Goal: Register for event/course

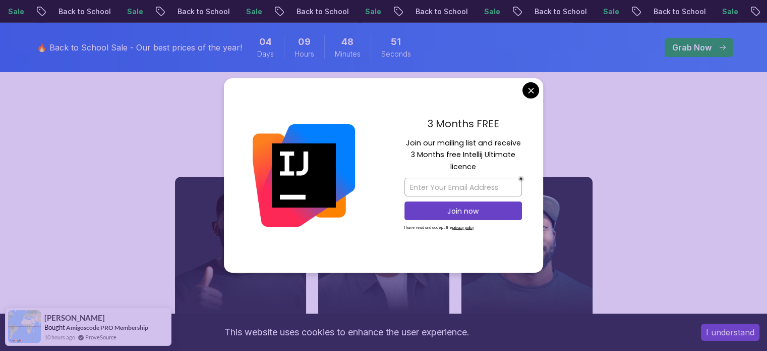
scroll to position [3945, 0]
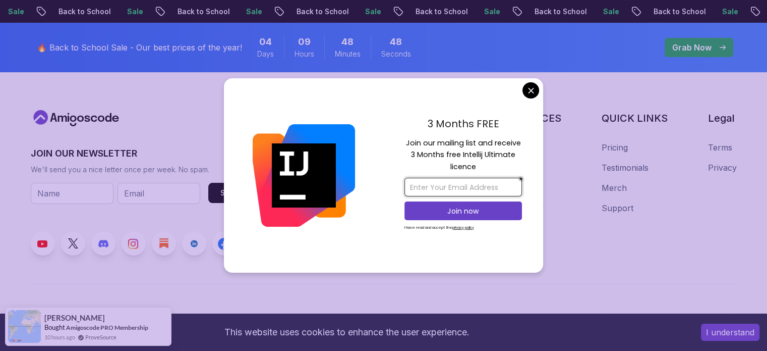
click at [459, 195] on input "email" at bounding box center [464, 187] width 118 height 19
type input "nandhak131106@gmail.com"
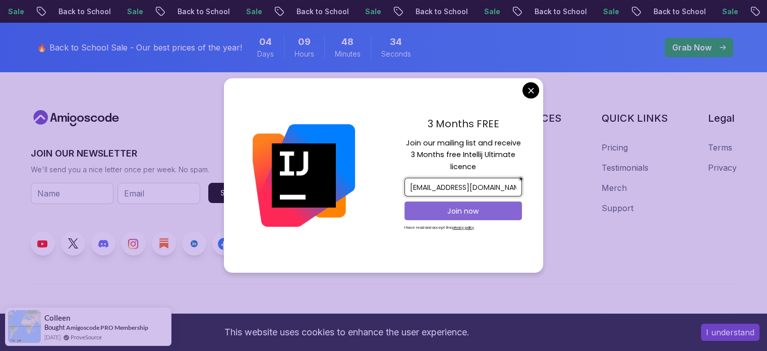
click at [484, 210] on p "Join now" at bounding box center [463, 211] width 95 height 10
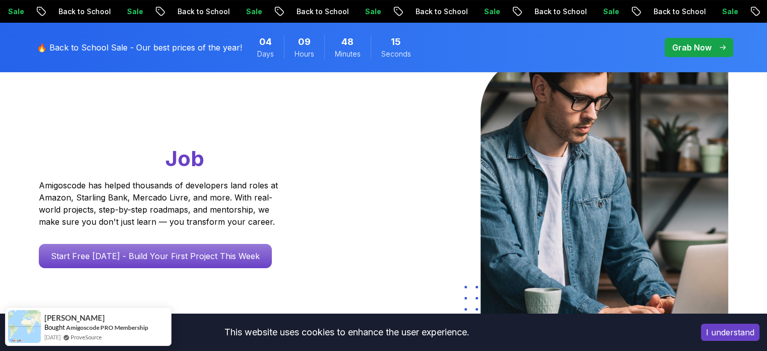
scroll to position [0, 0]
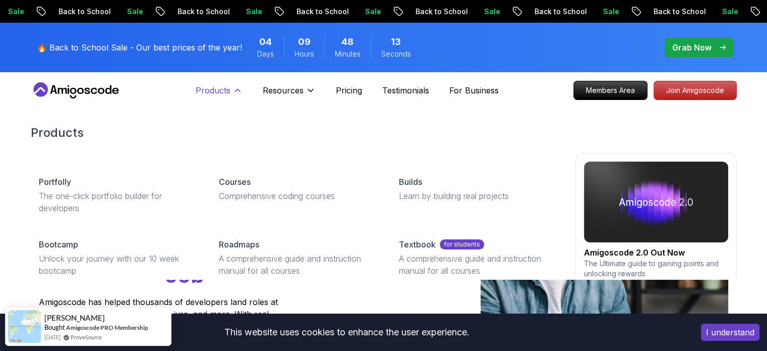
click at [202, 92] on p "Products" at bounding box center [213, 90] width 35 height 12
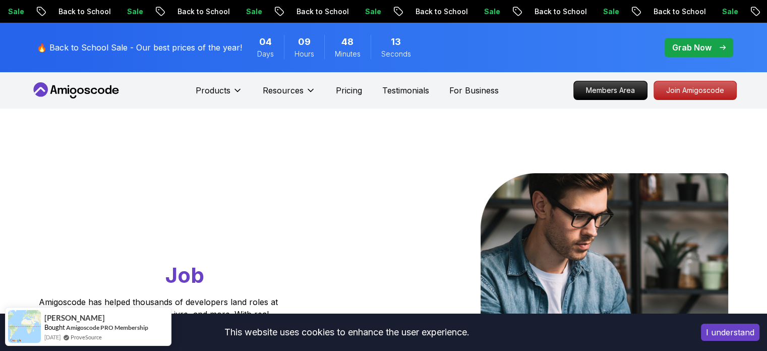
click at [238, 104] on nav "Products Resources Pricing Testimonials For Business Members Area Join Amigosco…" at bounding box center [384, 90] width 706 height 36
click at [75, 98] on nav "Products Resources Pricing Testimonials For Business Members Area Join Amigosco…" at bounding box center [384, 90] width 706 height 36
click at [85, 90] on icon at bounding box center [87, 91] width 6 height 6
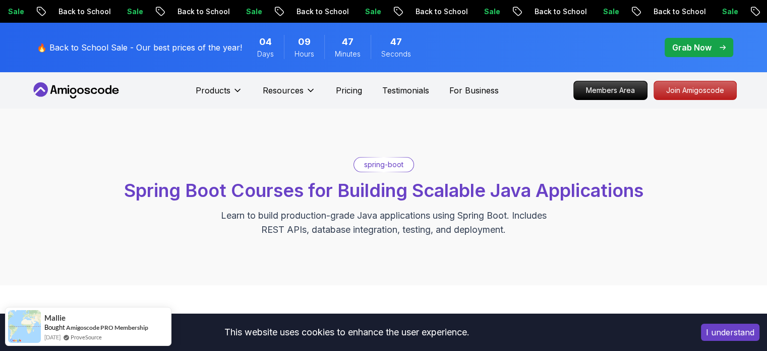
scroll to position [252, 0]
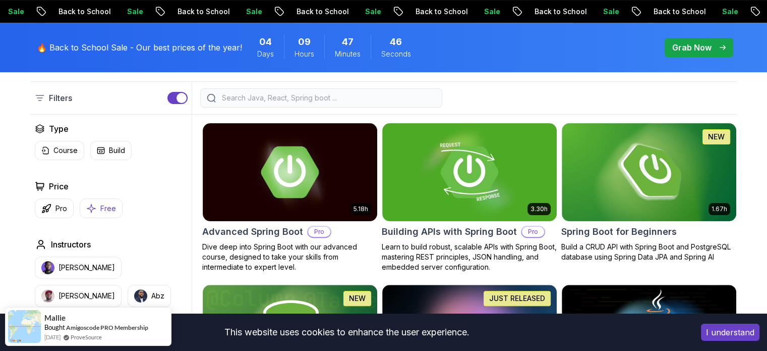
click at [89, 216] on button "Free" at bounding box center [101, 208] width 43 height 20
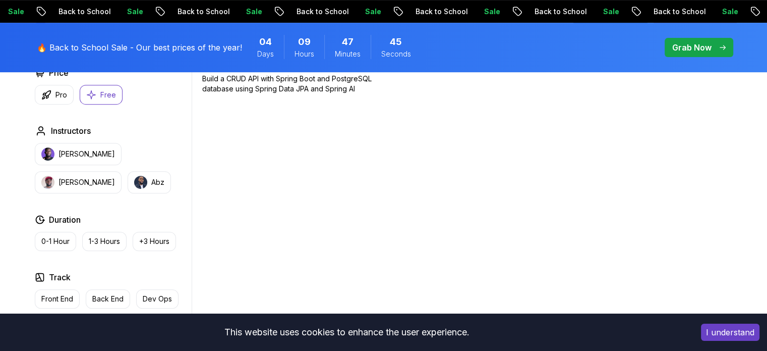
scroll to position [252, 0]
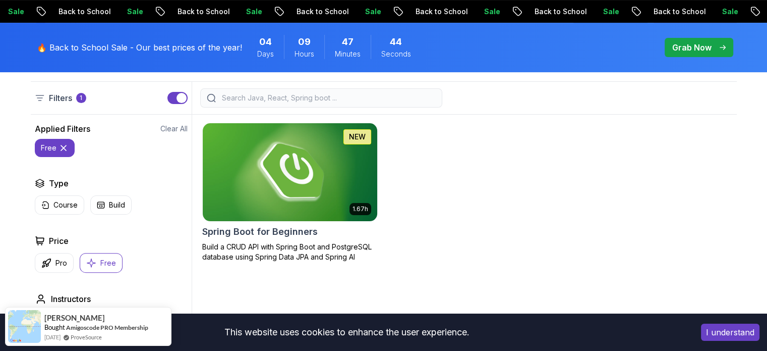
drag, startPoint x: 95, startPoint y: 260, endPoint x: 283, endPoint y: 199, distance: 197.9
click at [95, 261] on icon "button" at bounding box center [91, 262] width 10 height 11
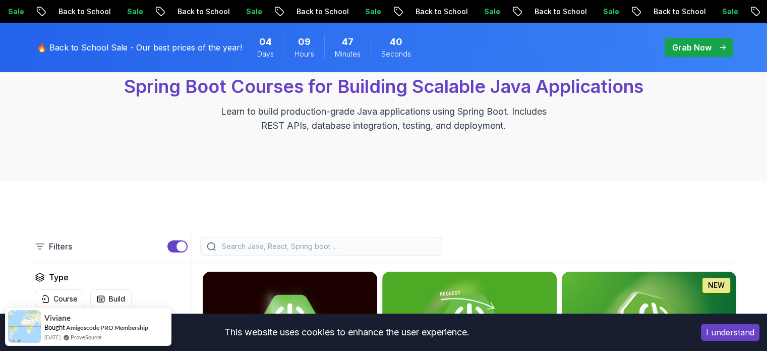
scroll to position [252, 0]
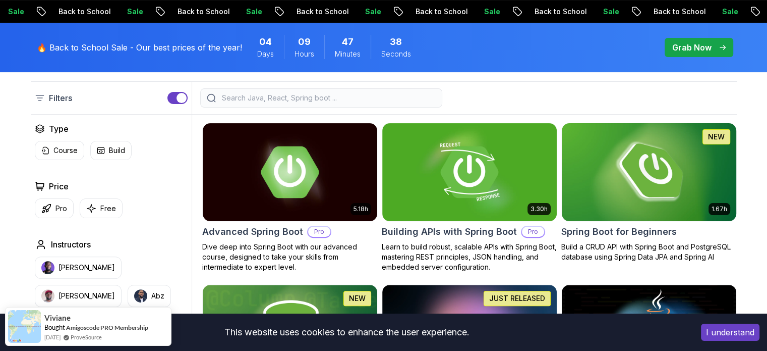
click at [644, 142] on img at bounding box center [648, 172] width 183 height 102
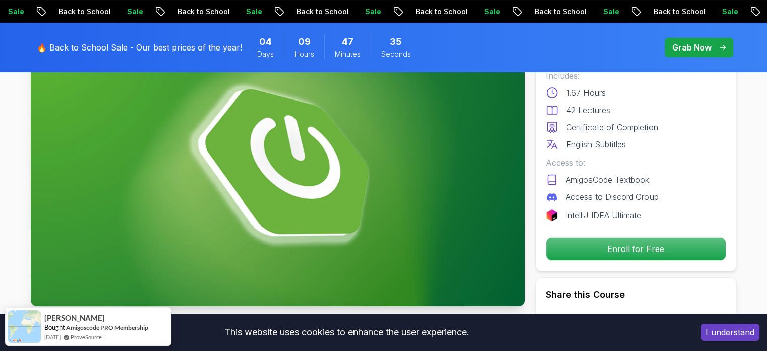
scroll to position [84, 0]
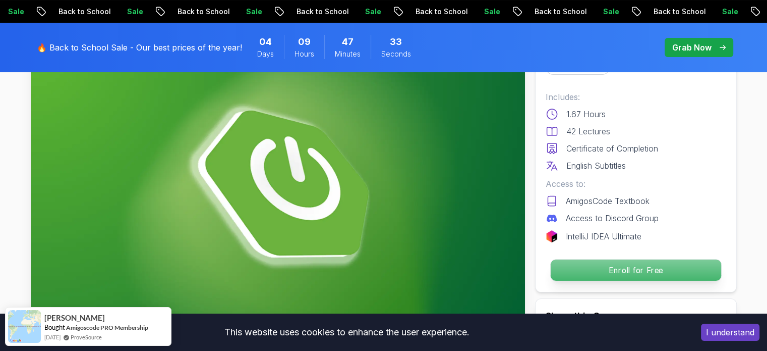
click at [633, 271] on p "Enroll for Free" at bounding box center [635, 269] width 170 height 21
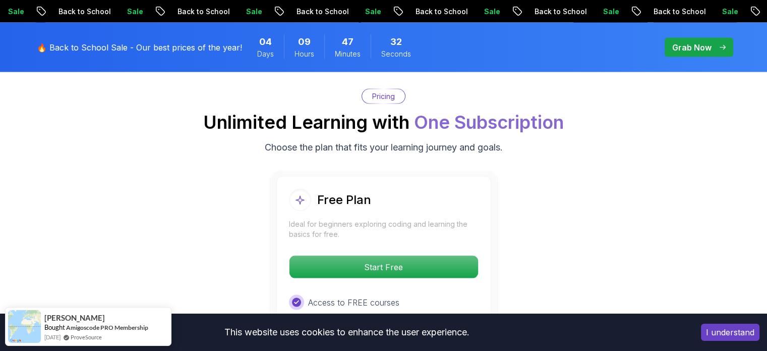
scroll to position [2050, 0]
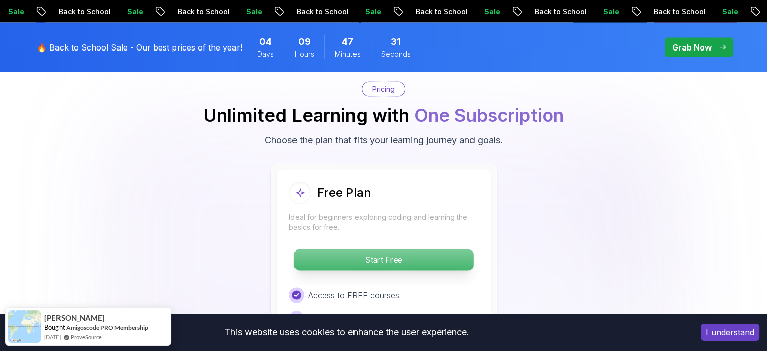
click at [398, 249] on p "Start Free" at bounding box center [383, 259] width 179 height 21
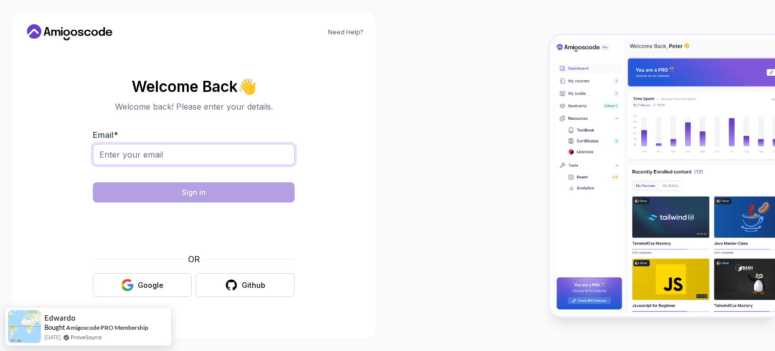
click at [243, 159] on input "Email *" at bounding box center [194, 154] width 202 height 21
click at [131, 156] on input "nandhak@gmail.com" at bounding box center [194, 154] width 202 height 21
type input "nandhak131106@gmail.com"
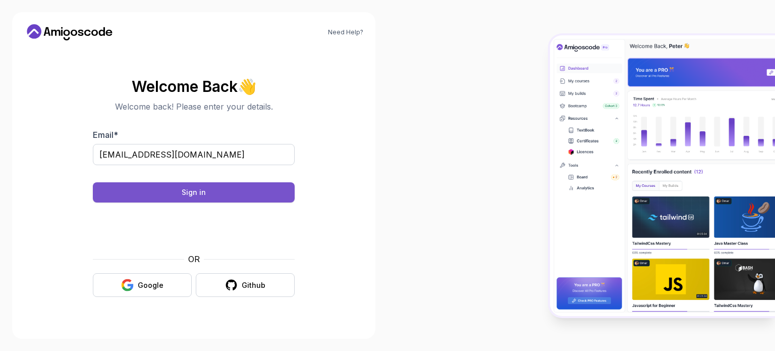
click at [261, 197] on button "Sign in" at bounding box center [194, 192] width 202 height 20
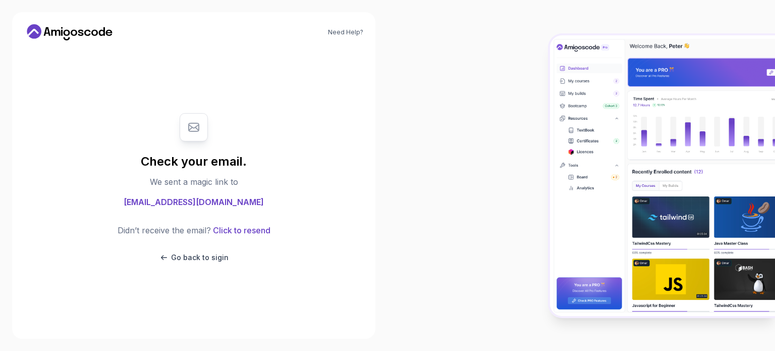
click at [196, 264] on div "Check your email. We sent a magic link to nandhak131106@gmail.com Didn’t receiv…" at bounding box center [194, 187] width 202 height 169
click at [196, 257] on p "Go back to sigin" at bounding box center [200, 257] width 58 height 10
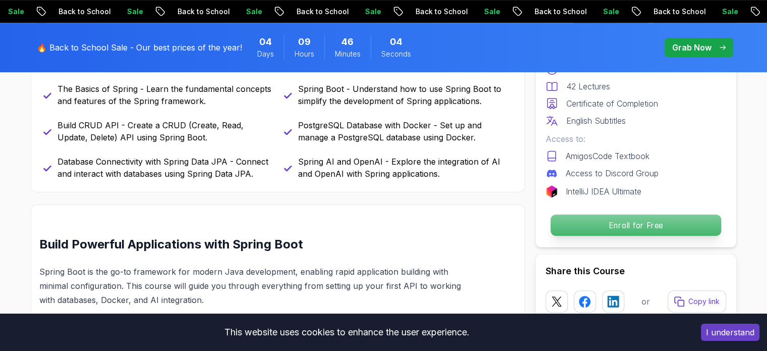
click at [601, 227] on p "Enroll for Free" at bounding box center [635, 224] width 170 height 21
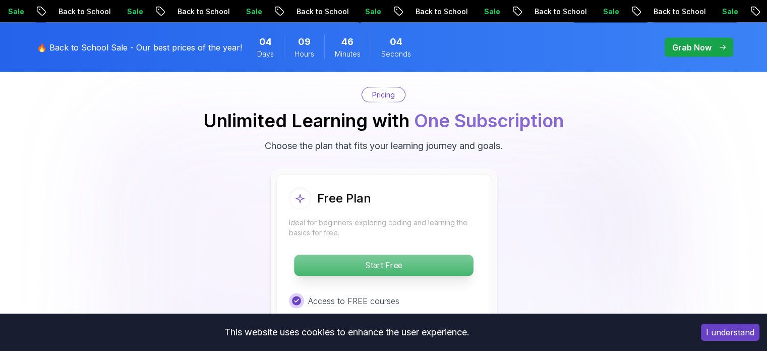
scroll to position [2050, 0]
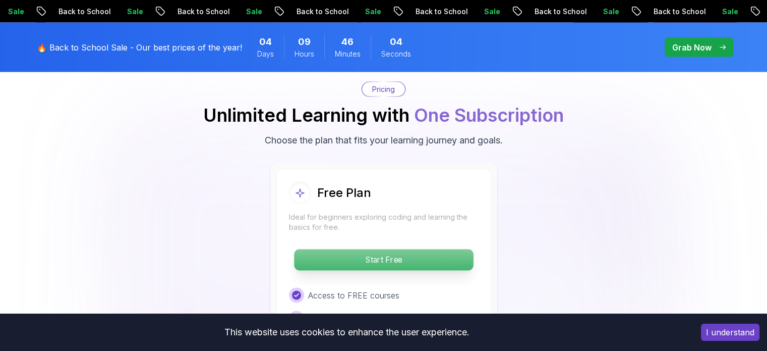
click at [455, 249] on p "Start Free" at bounding box center [383, 259] width 179 height 21
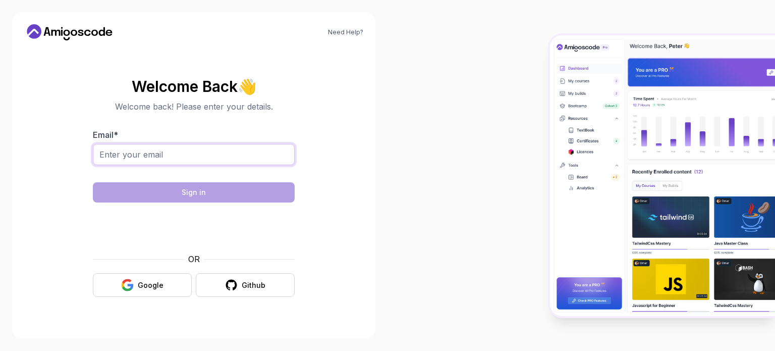
click at [219, 159] on input "Email *" at bounding box center [194, 154] width 202 height 21
type input "nandhak131106@gmail.com"
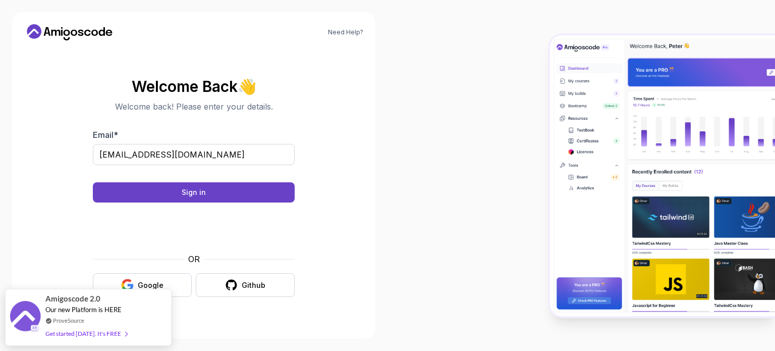
drag, startPoint x: 209, startPoint y: 185, endPoint x: 212, endPoint y: 180, distance: 6.3
click at [209, 185] on button "Sign in" at bounding box center [194, 192] width 202 height 20
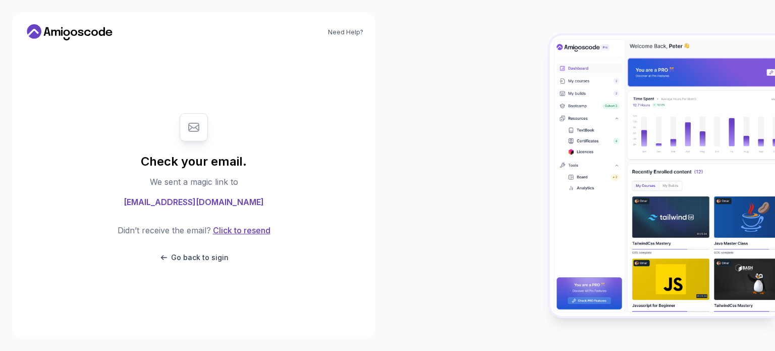
click at [255, 231] on button "Click to resend" at bounding box center [241, 230] width 60 height 12
click at [413, 29] on div "Email resent successfully" at bounding box center [387, 19] width 126 height 23
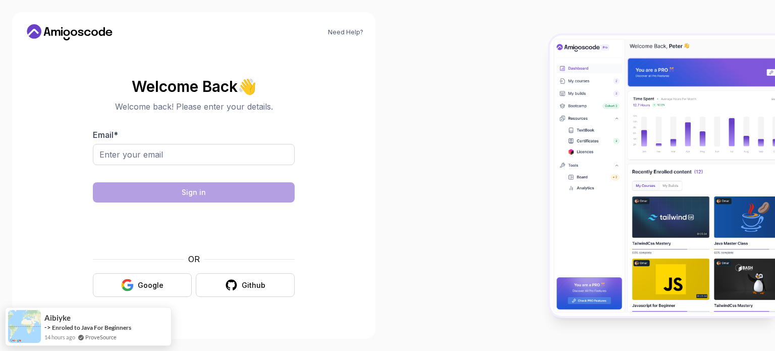
click at [222, 166] on div at bounding box center [194, 160] width 202 height 32
click at [181, 163] on input "Email *" at bounding box center [194, 154] width 202 height 21
type input "[EMAIL_ADDRESS][DOMAIN_NAME]"
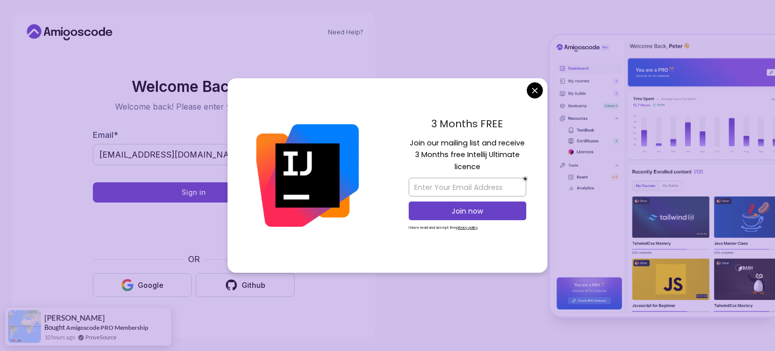
click at [380, 329] on div "Need Help? Welcome Back 👋 Welcome back! Please enter your details. Email * nand…" at bounding box center [193, 175] width 387 height 351
click at [452, 184] on input "email" at bounding box center [468, 187] width 118 height 19
click at [446, 189] on input "email" at bounding box center [468, 187] width 118 height 19
type input "[EMAIL_ADDRESS][DOMAIN_NAME]"
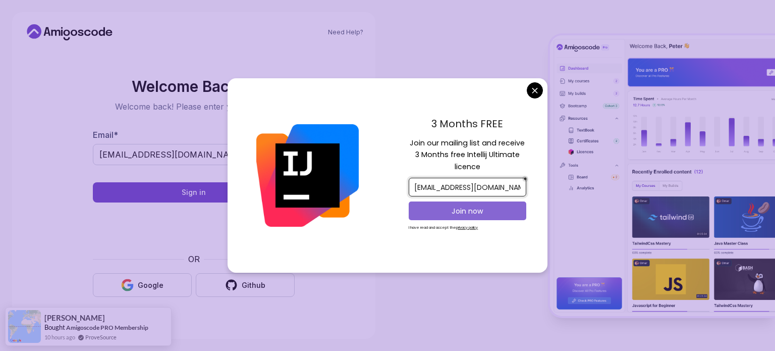
click at [479, 219] on button "Join now" at bounding box center [468, 210] width 118 height 19
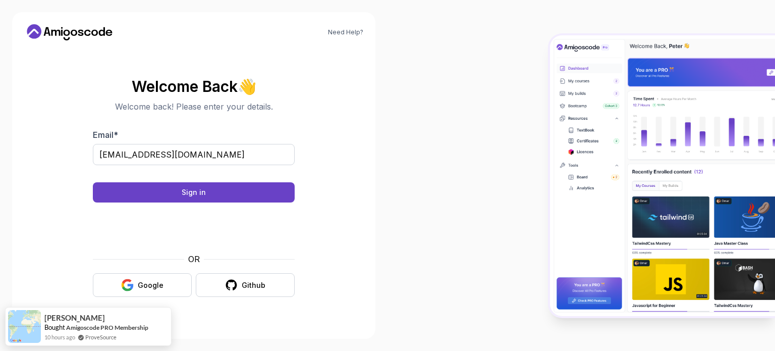
click at [458, 41] on body "Need Help? Welcome Back 👋 Welcome back! Please enter your details. Email * nand…" at bounding box center [387, 175] width 775 height 351
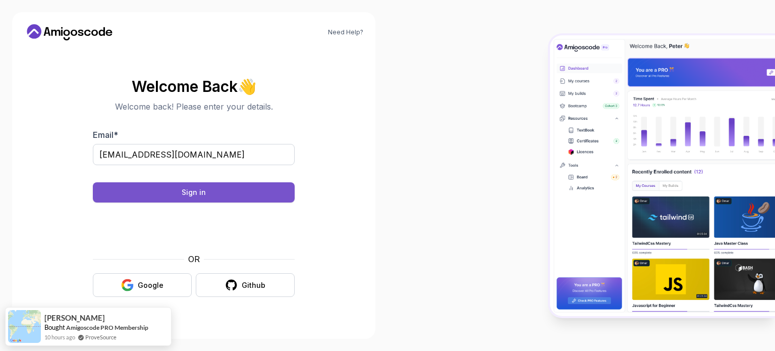
click at [250, 191] on button "Sign in" at bounding box center [194, 192] width 202 height 20
